Goal: Check status: Check status

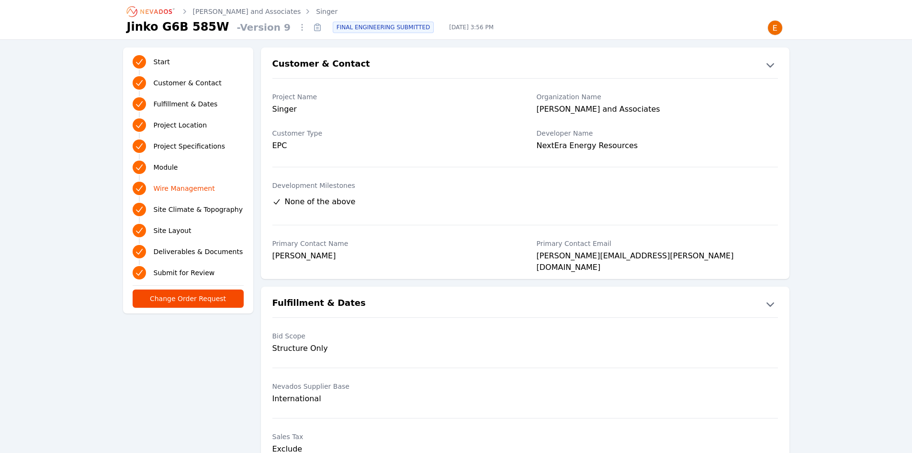
scroll to position [1293, 0]
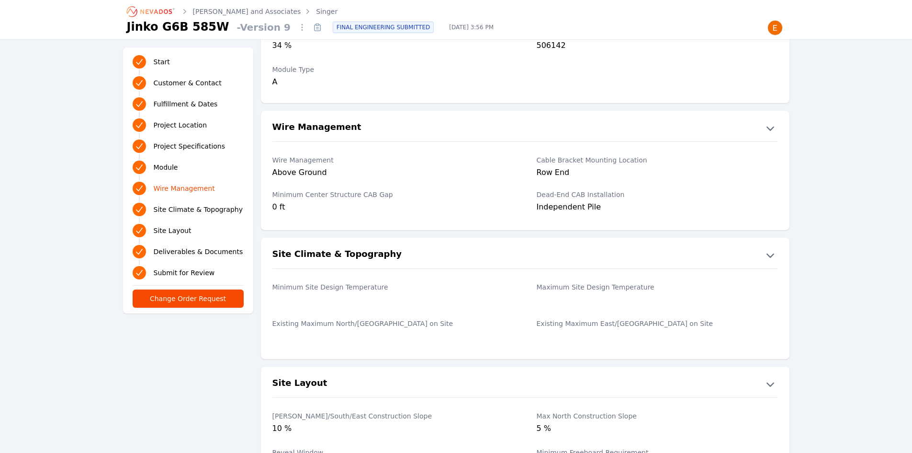
click at [148, 13] on icon "Breadcrumb" at bounding box center [156, 11] width 32 height 5
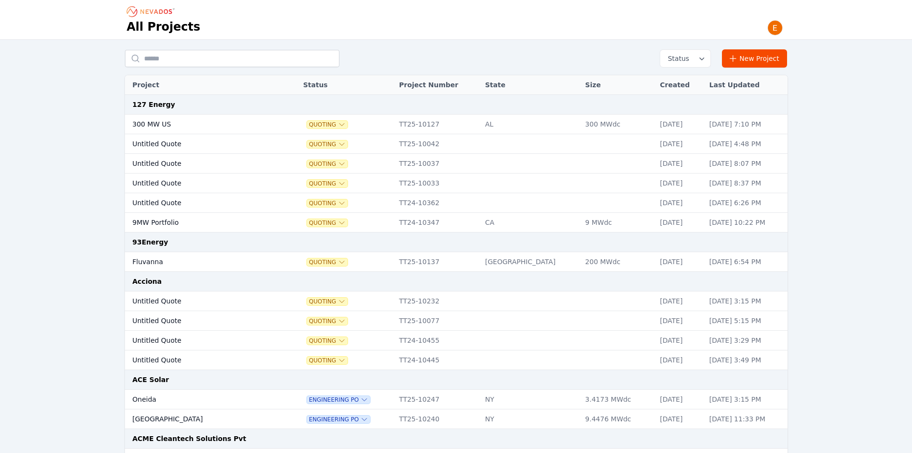
click at [197, 49] on div "Status New Project" at bounding box center [456, 58] width 663 height 18
click at [197, 54] on input "text" at bounding box center [232, 58] width 215 height 17
type input "**********"
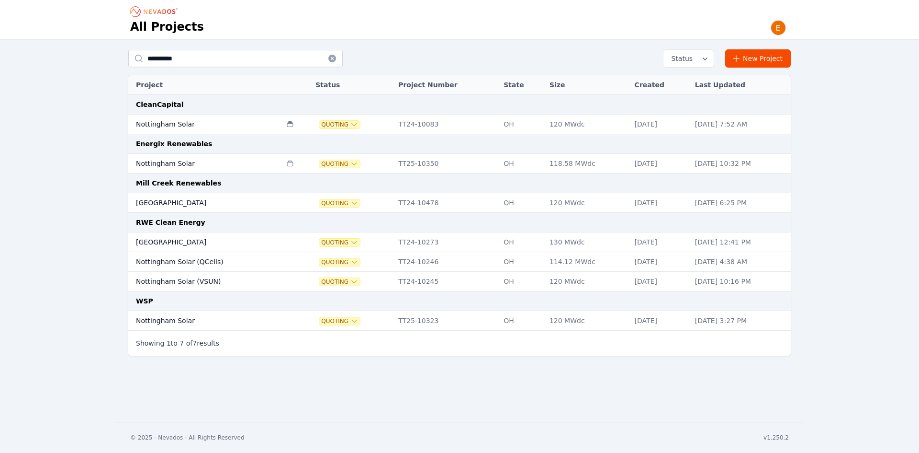
click at [212, 163] on td "Nottingham Solar" at bounding box center [204, 164] width 153 height 20
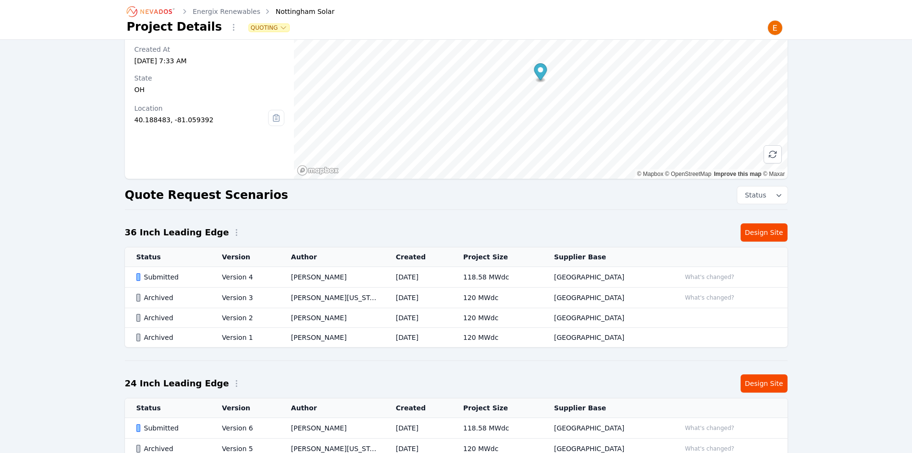
scroll to position [62, 0]
click at [779, 226] on link "Design Site" at bounding box center [764, 233] width 47 height 18
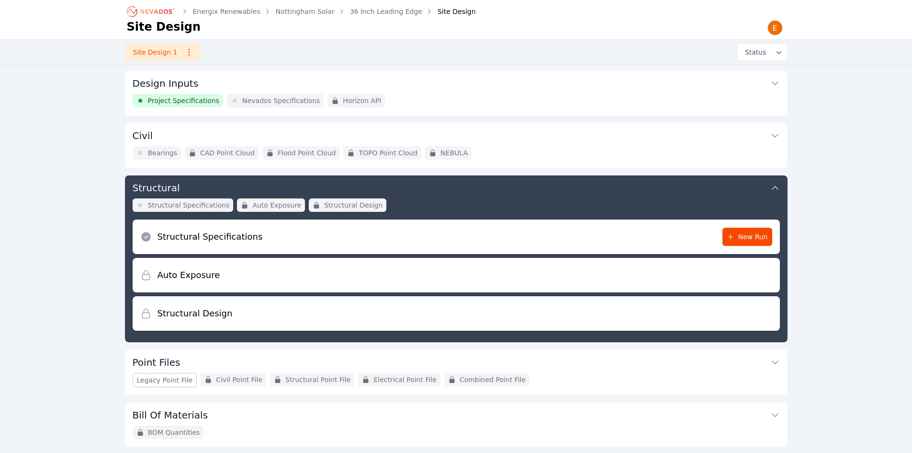
click at [376, 12] on link "36 Inch Leading Edge" at bounding box center [386, 12] width 72 height 10
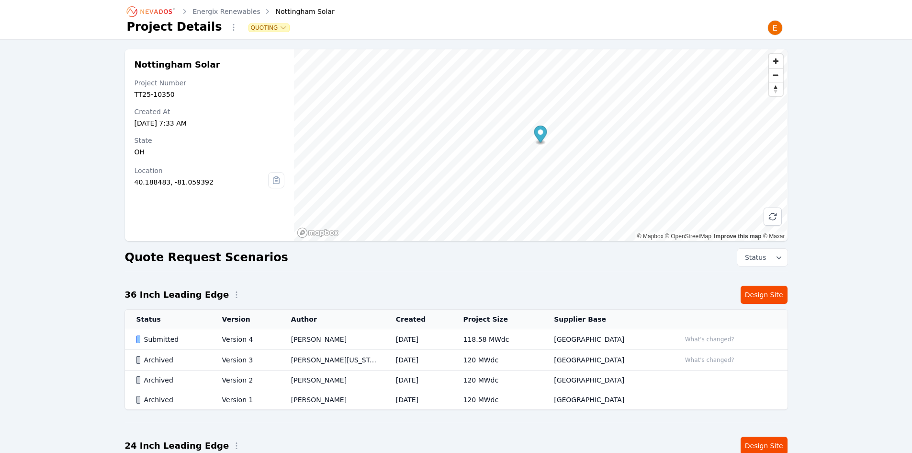
scroll to position [205, 0]
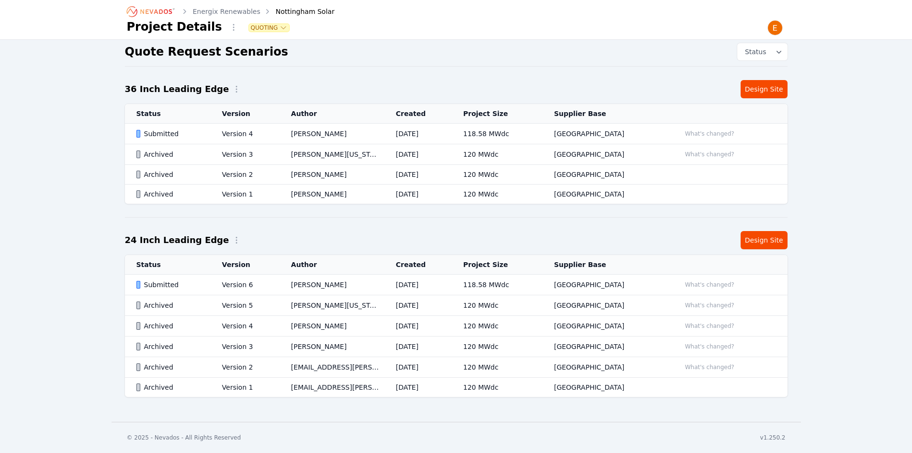
click at [203, 135] on div "Submitted" at bounding box center [170, 134] width 69 height 10
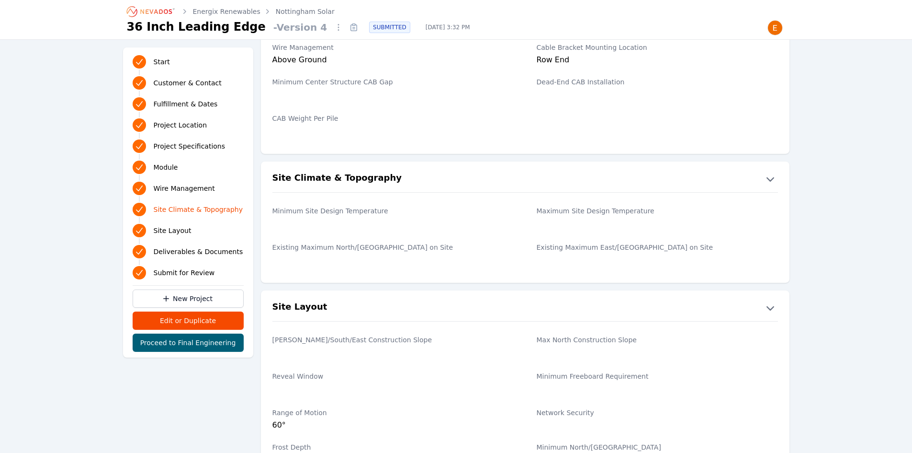
scroll to position [1389, 0]
drag, startPoint x: 57, startPoint y: 93, endPoint x: 147, endPoint y: 6, distance: 125.3
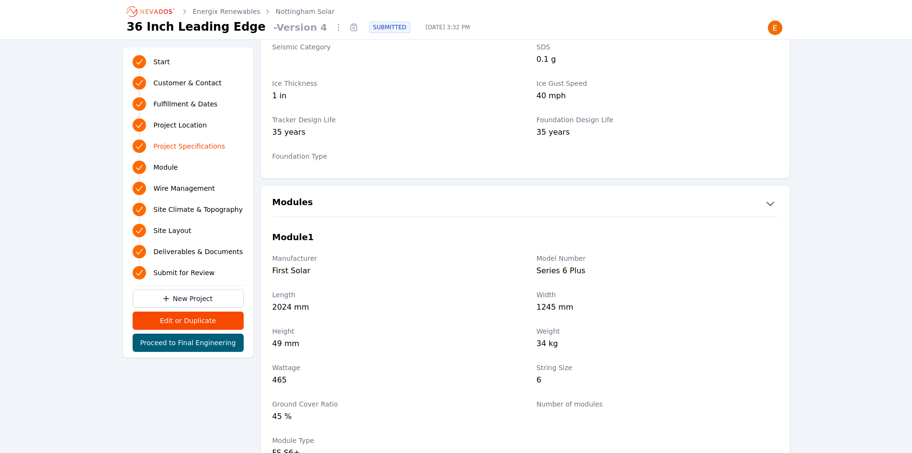
scroll to position [862, 0]
